Goal: Information Seeking & Learning: Learn about a topic

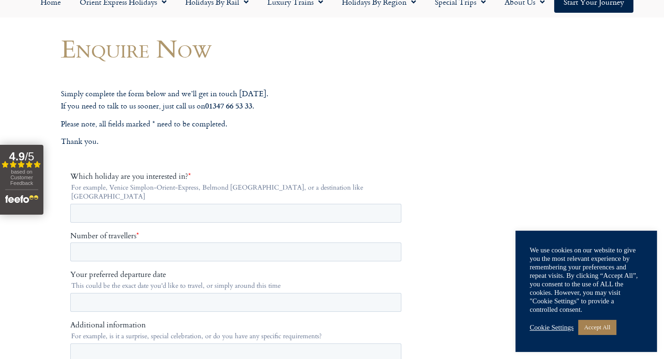
scroll to position [37, 0]
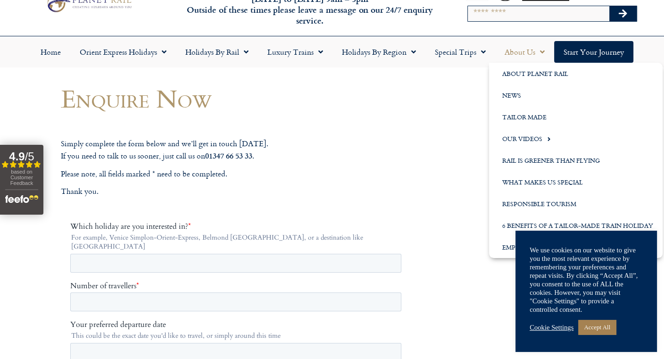
click at [539, 49] on span "Menu" at bounding box center [539, 51] width 9 height 17
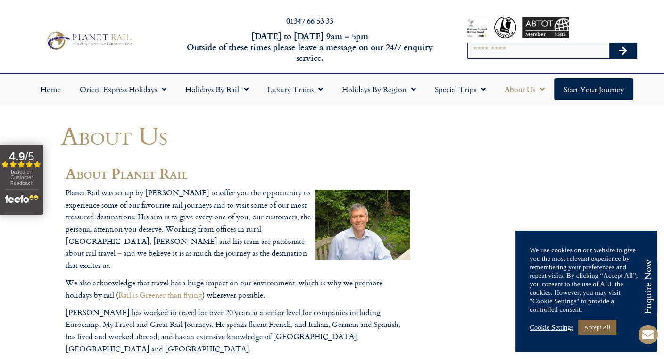
click at [598, 325] on link "Accept All" at bounding box center [597, 327] width 38 height 15
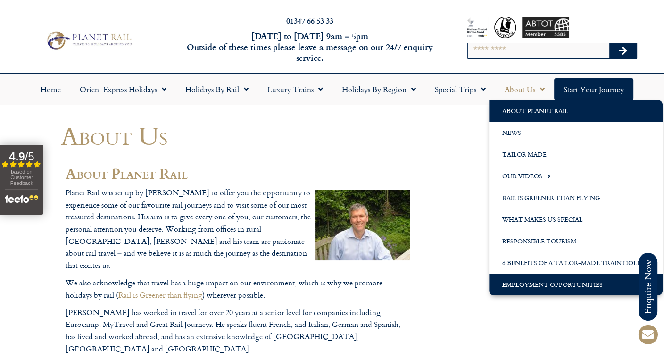
click at [550, 285] on link "Employment Opportunities" at bounding box center [575, 284] width 173 height 22
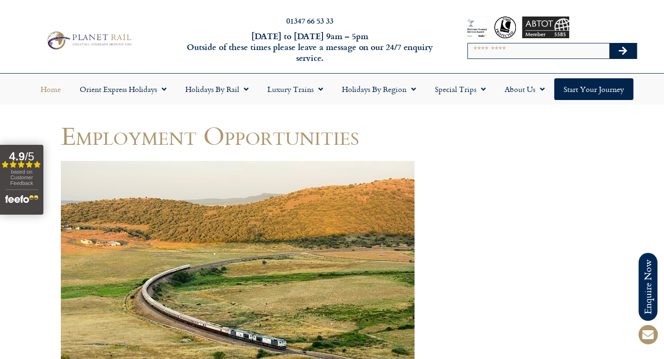
click at [50, 86] on link "Home" at bounding box center [50, 89] width 39 height 22
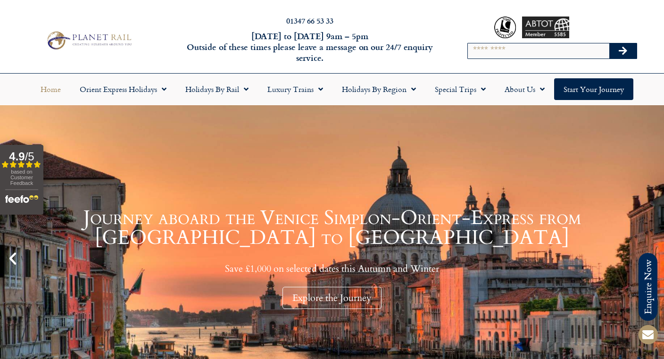
click at [536, 69] on div "Search" at bounding box center [552, 40] width 219 height 66
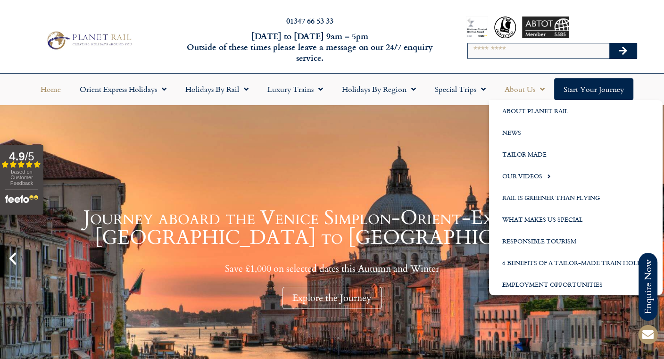
click at [528, 89] on link "About Us" at bounding box center [524, 89] width 59 height 22
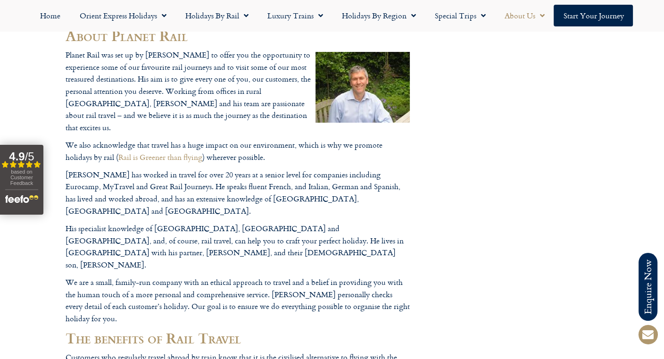
scroll to position [142, 0]
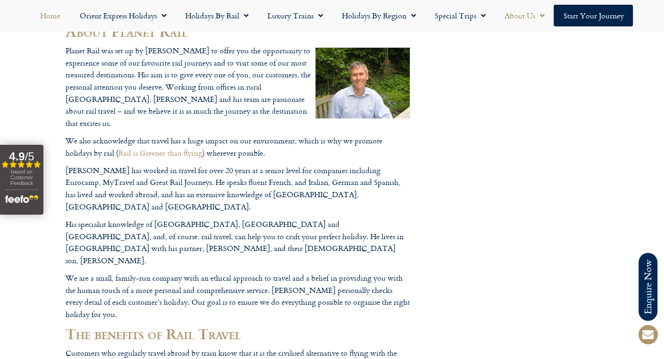
click at [52, 15] on link "Home" at bounding box center [50, 16] width 39 height 22
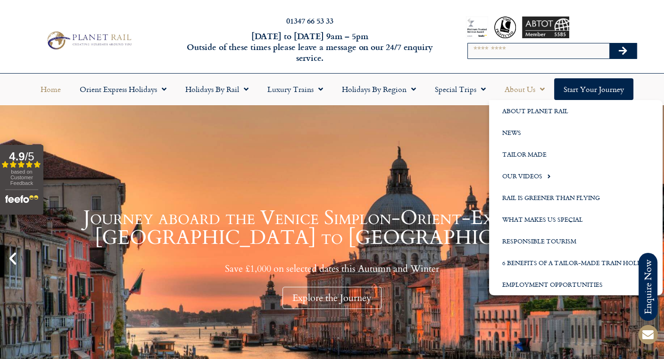
click at [528, 88] on link "About Us" at bounding box center [524, 89] width 59 height 22
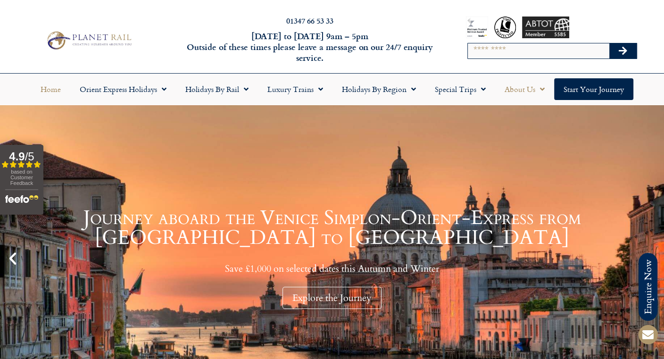
click at [528, 88] on link "About Us" at bounding box center [524, 89] width 59 height 22
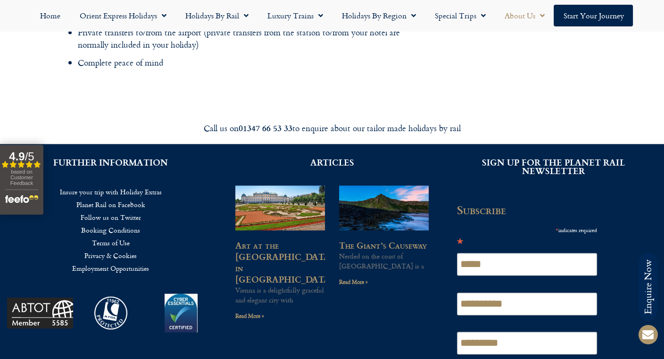
scroll to position [1472, 0]
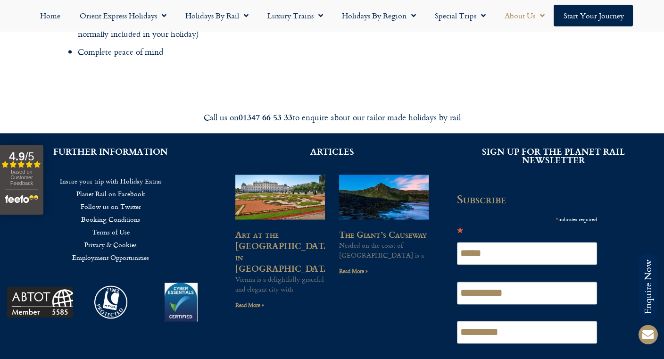
click at [123, 251] on link "Employment Opportunities" at bounding box center [110, 257] width 193 height 13
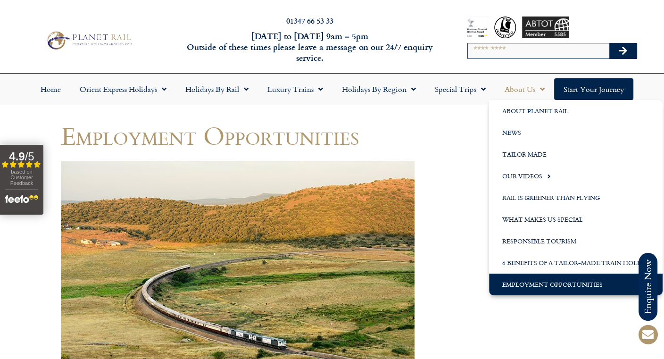
click at [528, 89] on link "About Us" at bounding box center [524, 89] width 59 height 22
